Goal: Find specific page/section: Find specific page/section

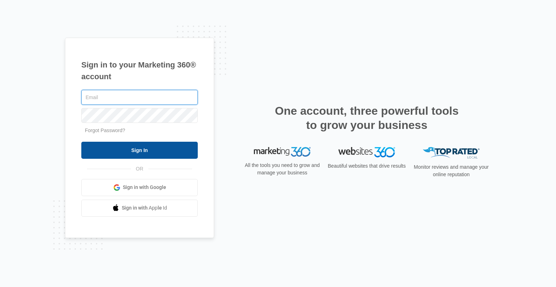
type input "[PERSON_NAME][EMAIL_ADDRESS][PERSON_NAME][DOMAIN_NAME]"
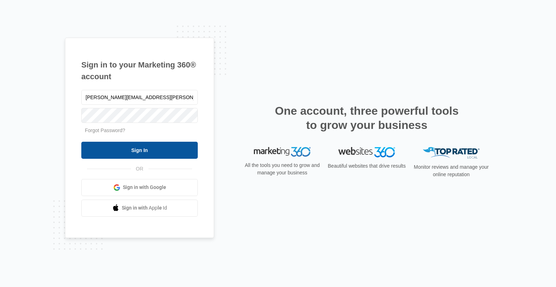
click at [152, 152] on input "Sign In" at bounding box center [139, 150] width 116 height 17
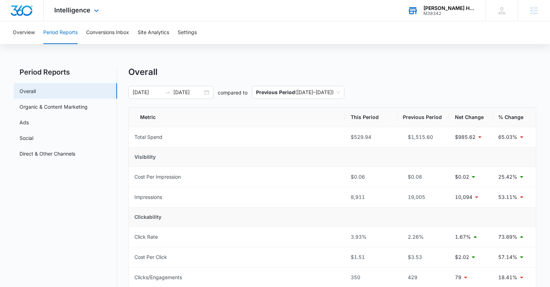
click at [443, 10] on div "[PERSON_NAME] Heating & Air Conditioning" at bounding box center [450, 8] width 52 height 6
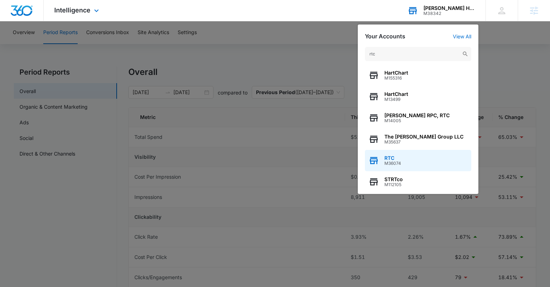
type input "rtc"
click at [407, 164] on div "RTC M36074" at bounding box center [418, 160] width 106 height 21
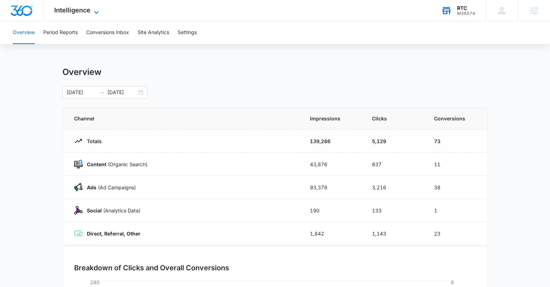
click at [70, 6] on span "Intelligence" at bounding box center [72, 9] width 36 height 7
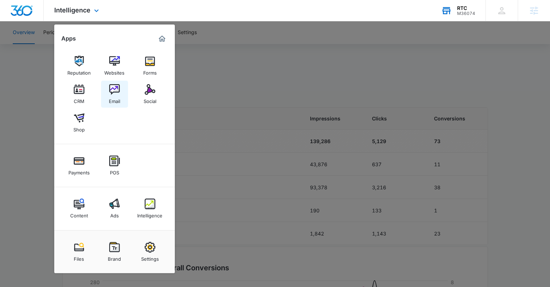
click at [112, 89] on img at bounding box center [114, 89] width 11 height 11
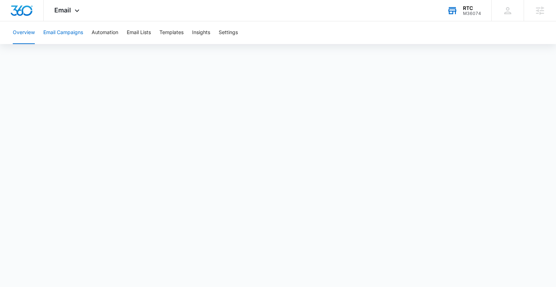
click at [72, 32] on button "Email Campaigns" at bounding box center [63, 32] width 40 height 23
